Goal: Obtain resource: Obtain resource

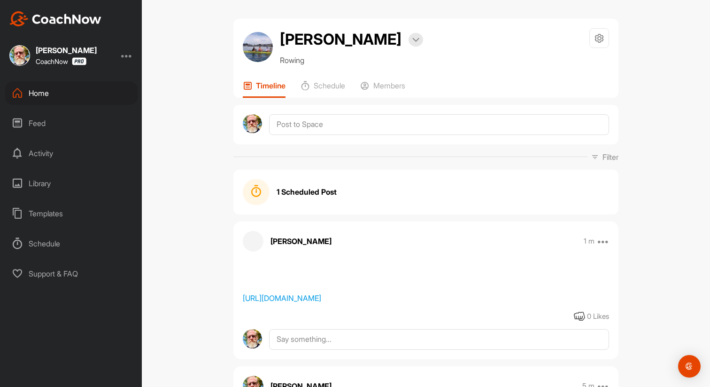
click at [48, 211] on div "Templates" at bounding box center [71, 212] width 132 height 23
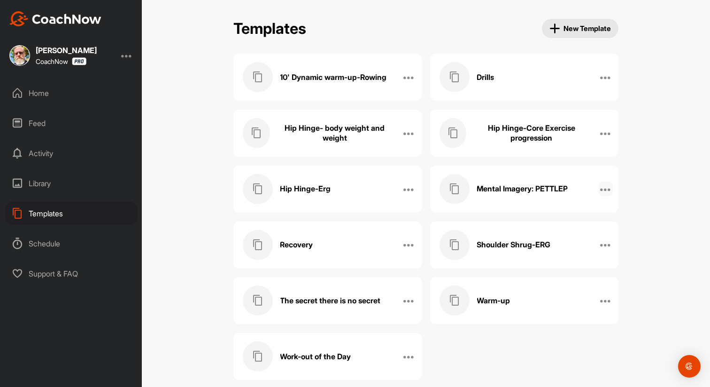
click at [600, 187] on div at bounding box center [606, 189] width 14 height 14
click at [506, 193] on h3 "Mental Imagery: PETTLEP" at bounding box center [522, 189] width 91 height 10
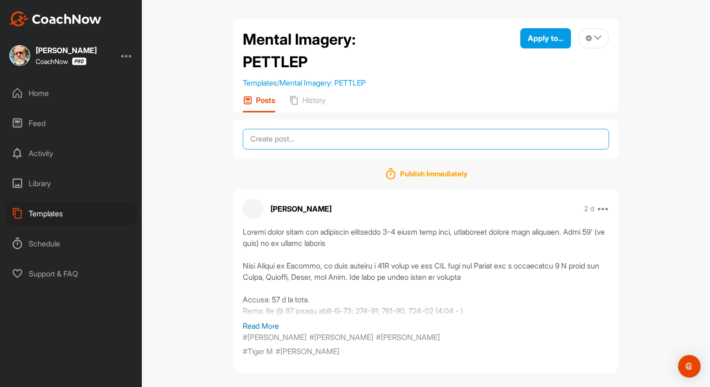
click at [312, 141] on textarea at bounding box center [426, 139] width 366 height 21
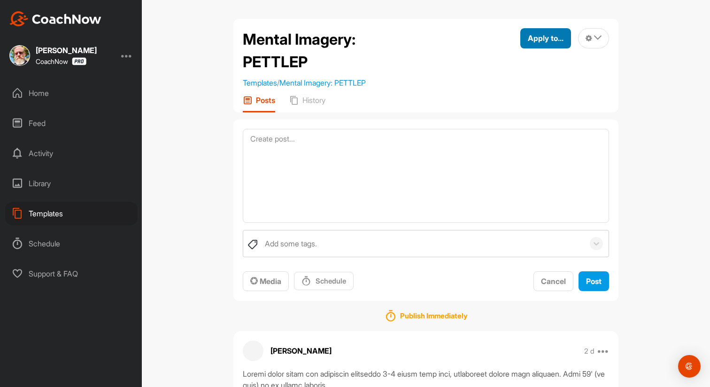
click at [534, 42] on span "Apply to..." at bounding box center [546, 37] width 36 height 9
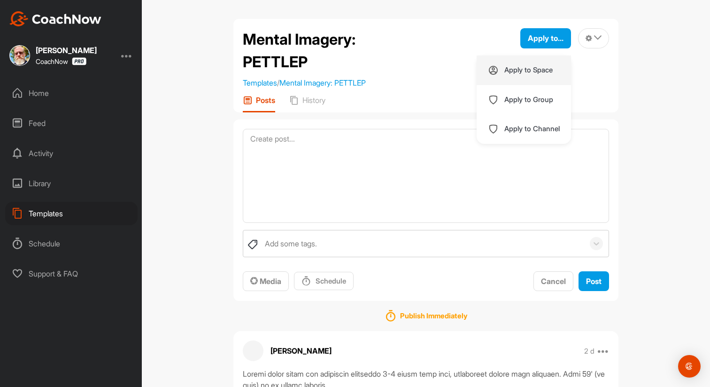
click at [521, 71] on p "Apply to Space" at bounding box center [528, 70] width 48 height 8
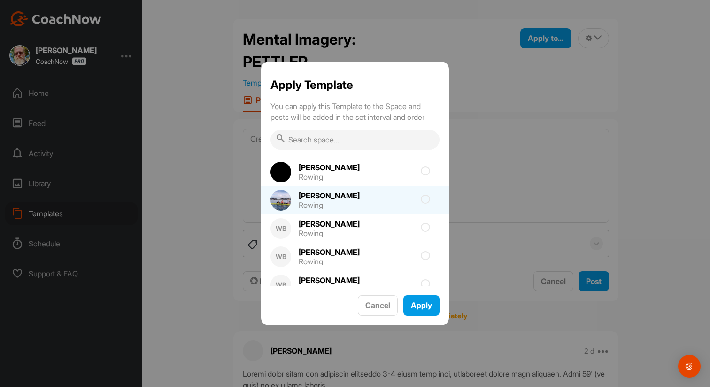
click at [427, 201] on icon at bounding box center [425, 198] width 9 height 9
click at [375, 201] on input "checkbox" at bounding box center [372, 202] width 6 height 6
checkbox input "true"
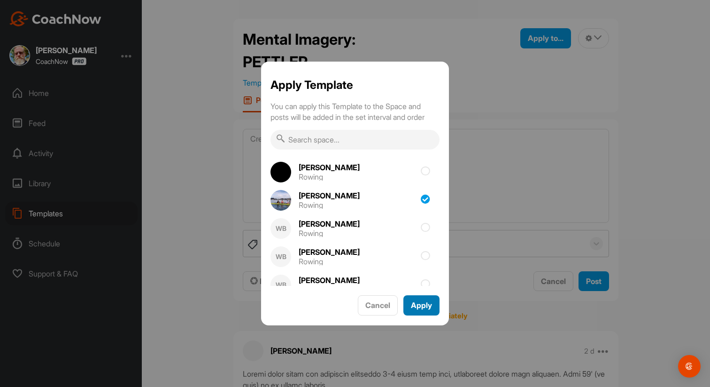
click at [419, 307] on span "Apply" at bounding box center [421, 304] width 21 height 9
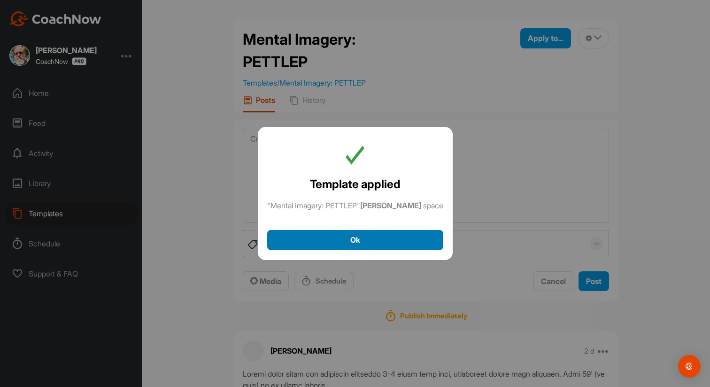
click at [360, 244] on div "Ok" at bounding box center [355, 239] width 161 height 11
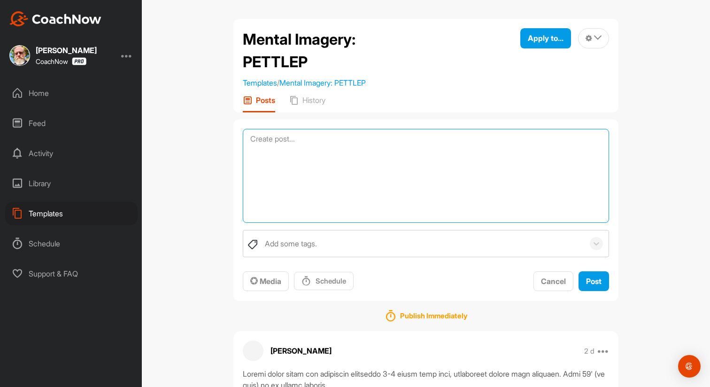
click at [275, 141] on textarea at bounding box center [426, 176] width 366 height 94
type textarea "Mental imagery"
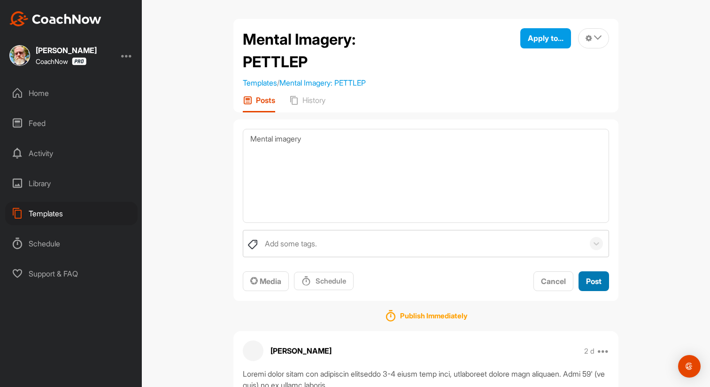
click at [590, 282] on span "Post" at bounding box center [593, 280] width 15 height 9
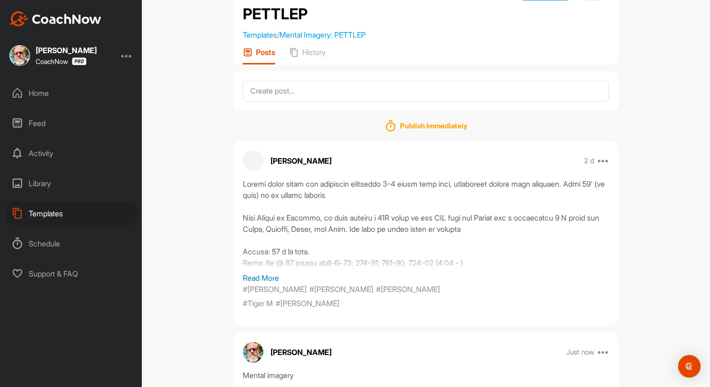
scroll to position [65, 0]
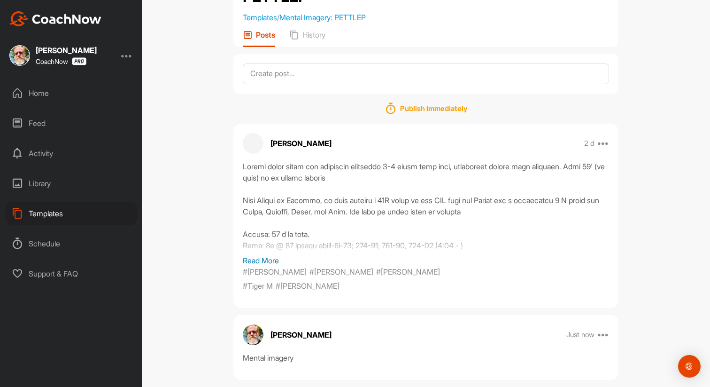
click at [275, 260] on p "Read More" at bounding box center [426, 260] width 366 height 11
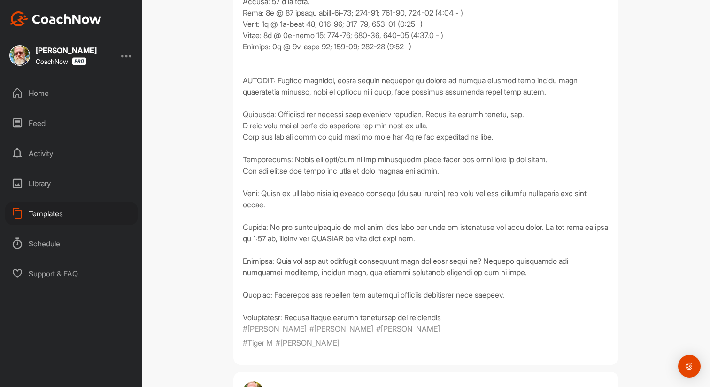
scroll to position [302, 0]
